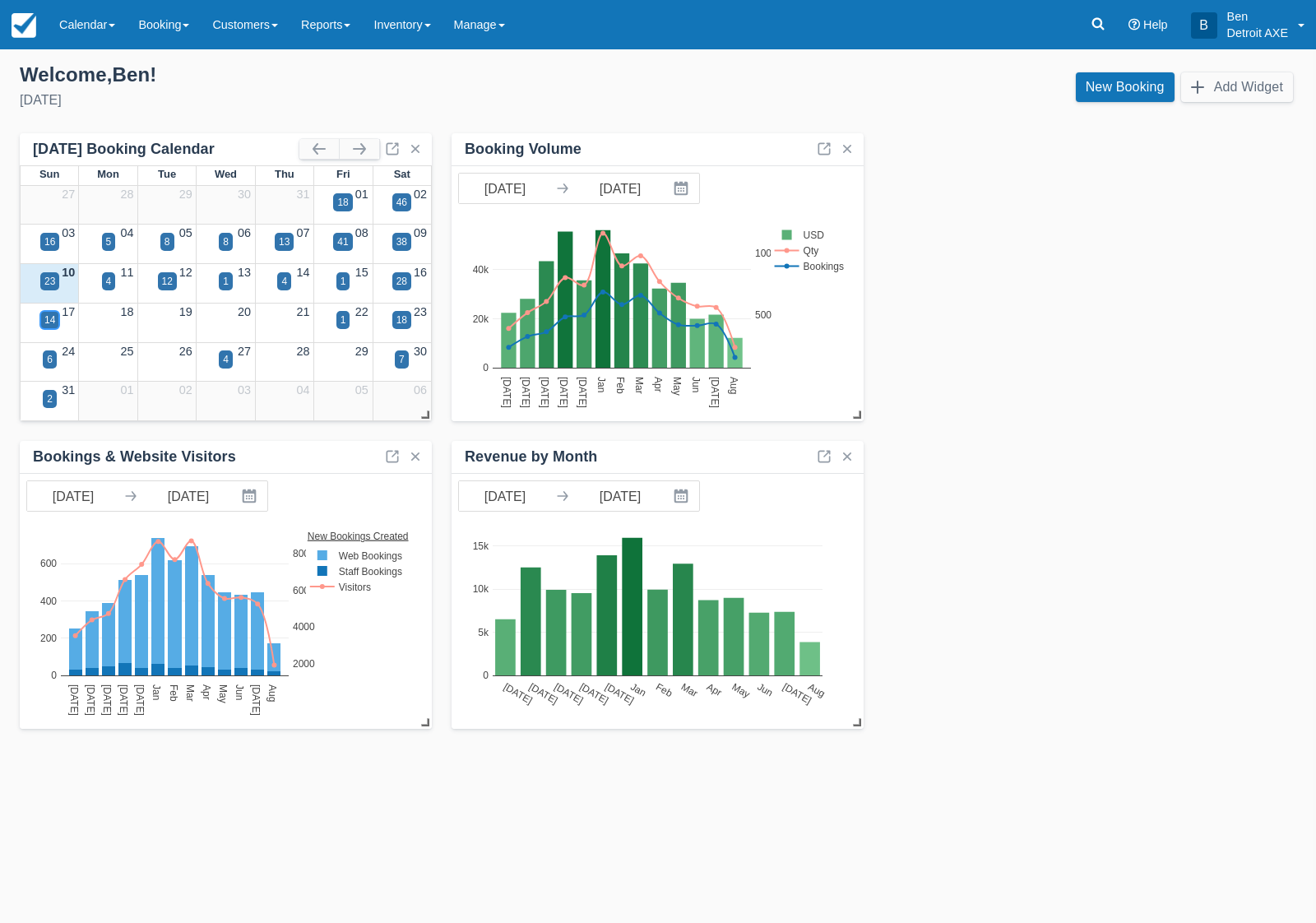
click at [58, 321] on div "14" at bounding box center [50, 320] width 19 height 18
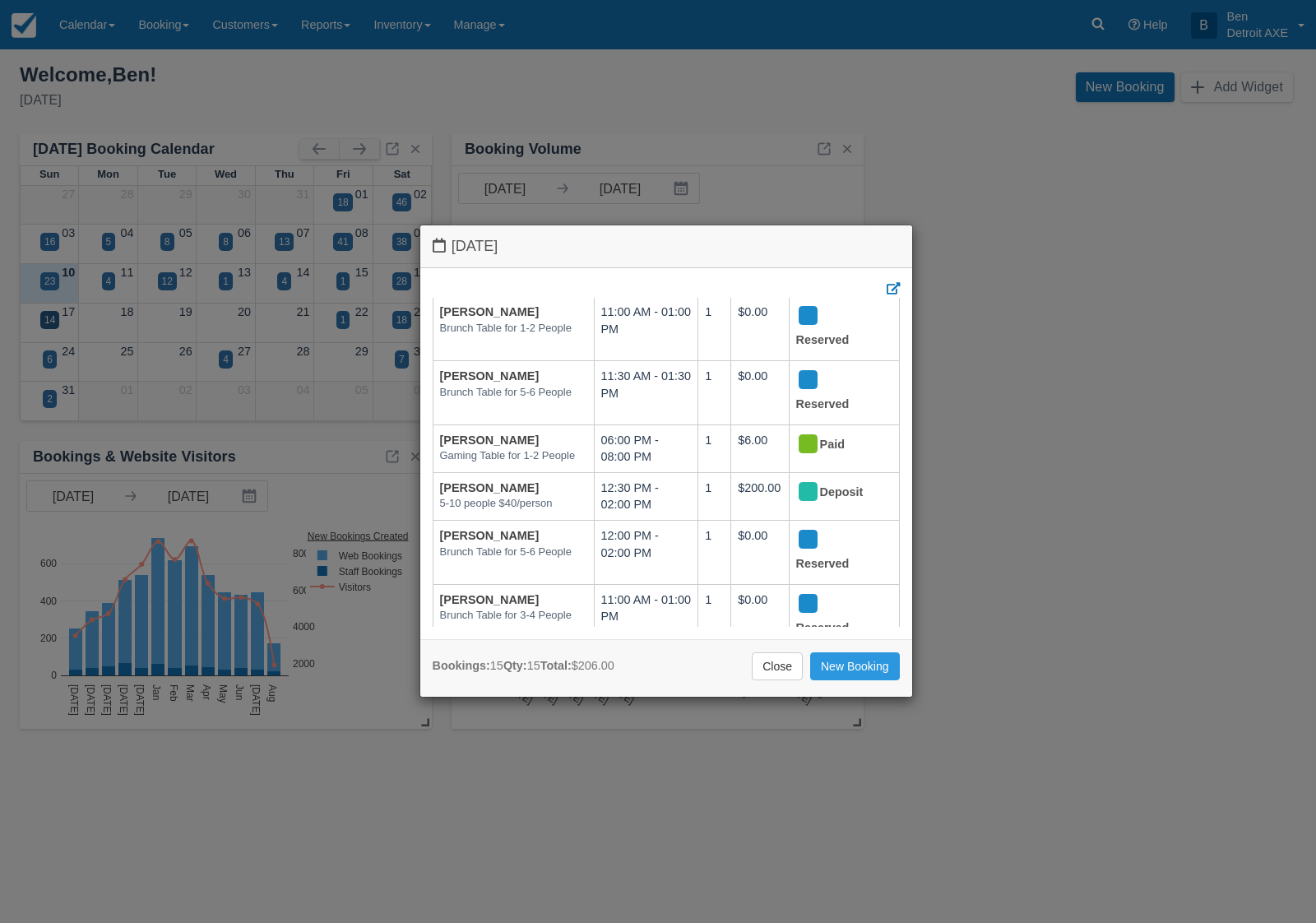
scroll to position [514, 0]
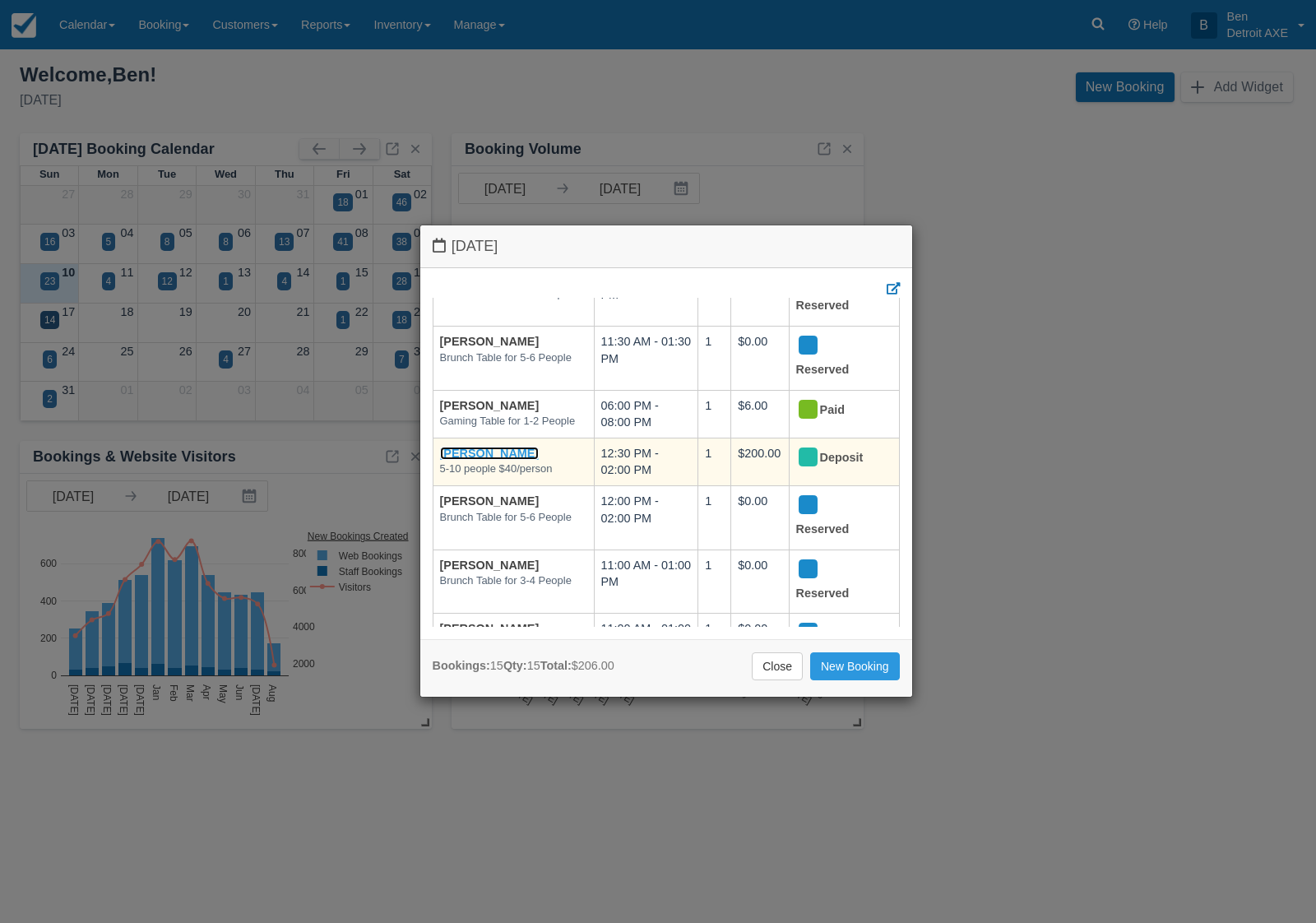
click at [479, 460] on link "[PERSON_NAME]" at bounding box center [490, 453] width 100 height 13
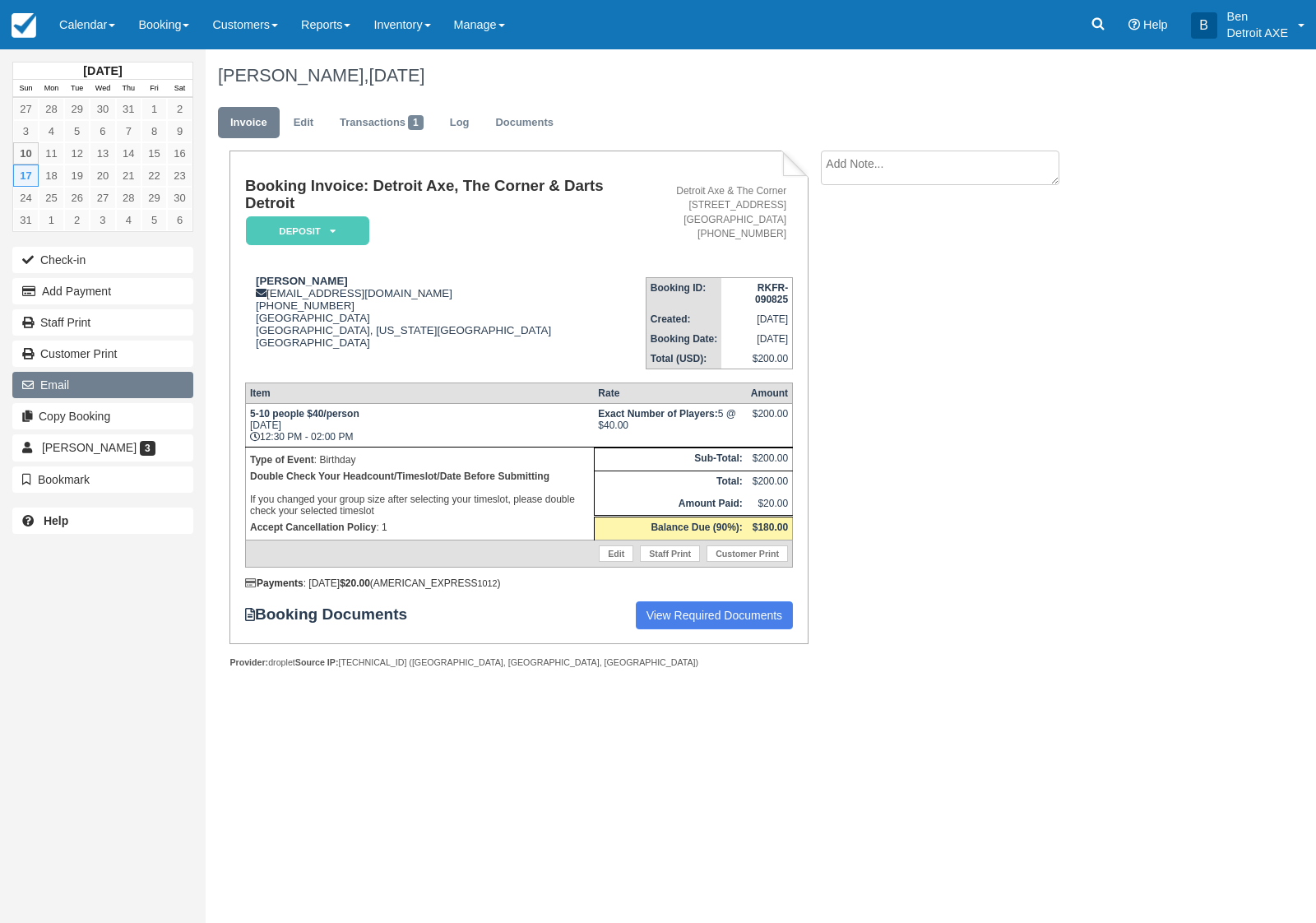
click at [55, 392] on button "Email" at bounding box center [103, 385] width 181 height 26
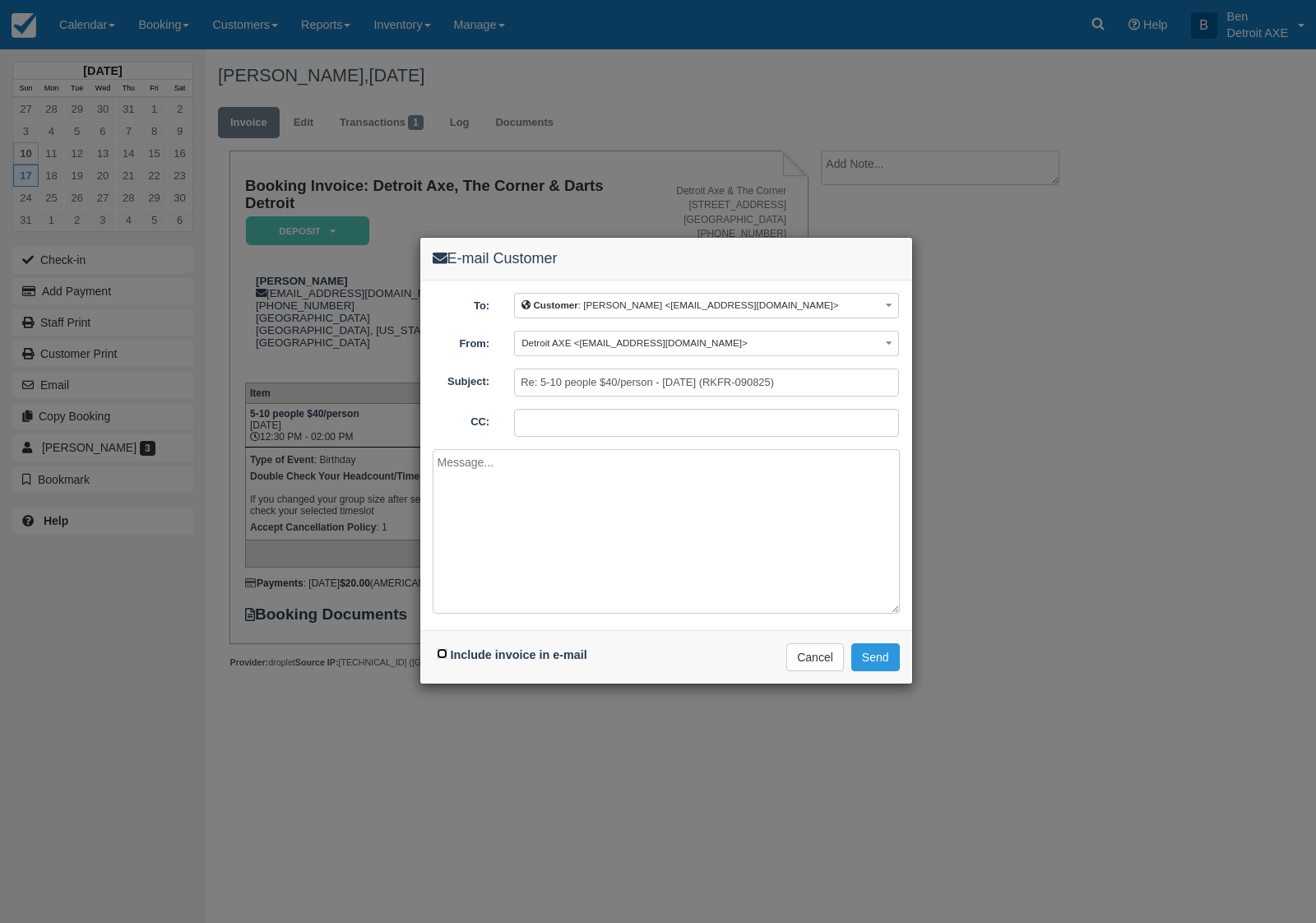
click at [442, 654] on input "Include invoice in e-mail" at bounding box center [441, 652] width 10 height 10
checkbox input "true"
click at [514, 482] on textarea at bounding box center [666, 531] width 468 height 164
click at [622, 473] on textarea "This is your axe throwing reciept" at bounding box center [666, 531] width 468 height 164
click at [607, 466] on textarea "This is your axe throwing reciept" at bounding box center [666, 531] width 468 height 164
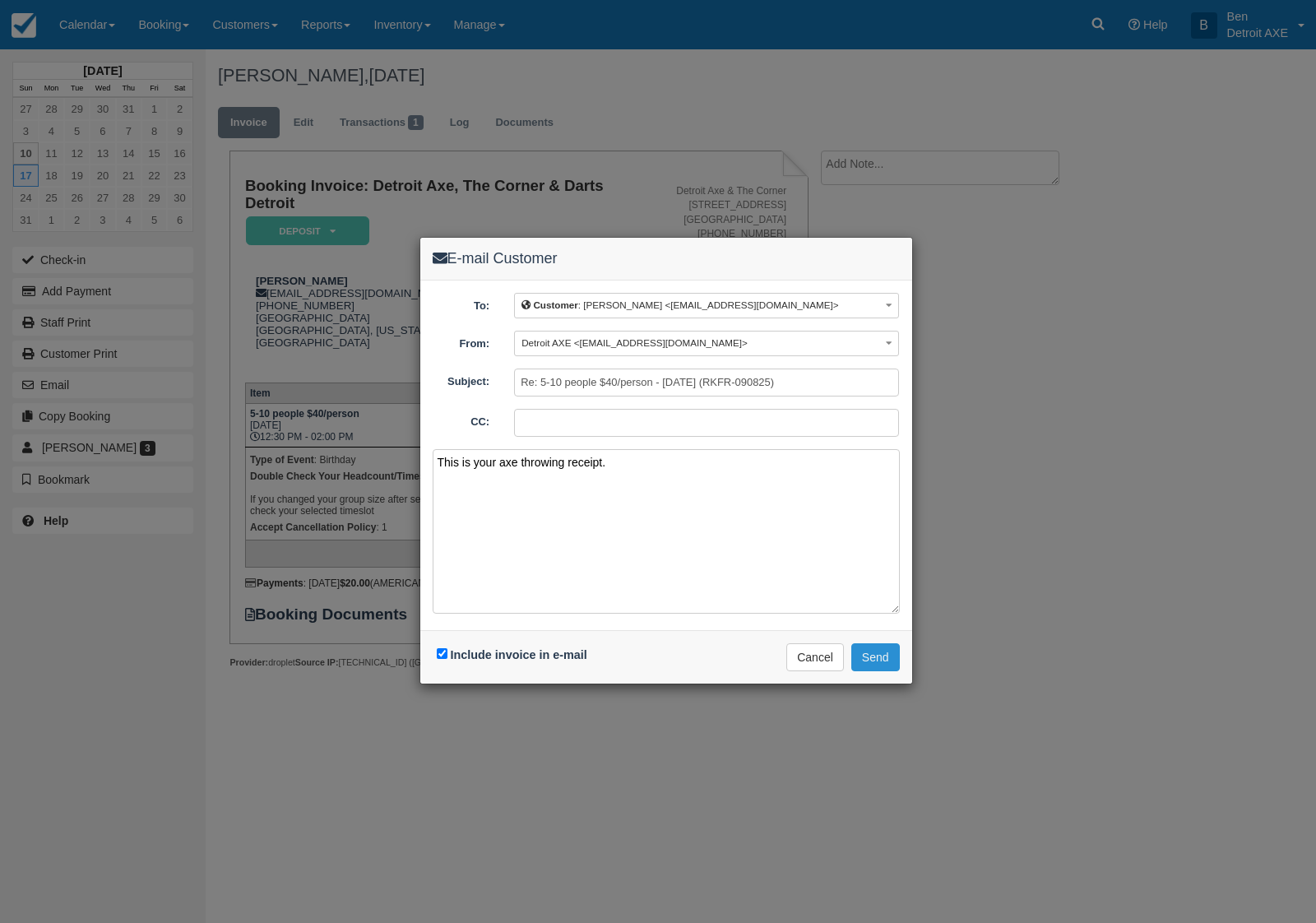
type textarea "This is your axe throwing receipt."
click at [880, 661] on button "Send" at bounding box center [875, 657] width 48 height 28
